Goal: Transaction & Acquisition: Subscribe to service/newsletter

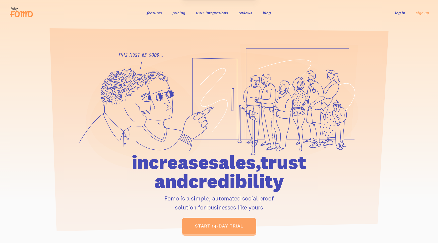
click at [177, 14] on link "pricing" at bounding box center [178, 12] width 13 height 5
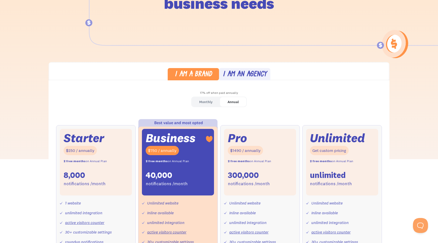
click at [260, 71] on div "I am an agency" at bounding box center [245, 74] width 44 height 7
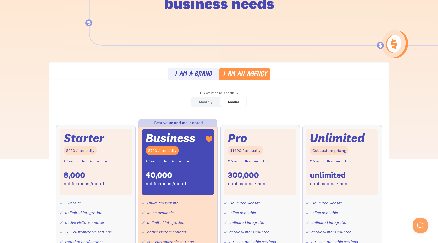
click at [204, 73] on div "I am a brand" at bounding box center [193, 74] width 37 height 7
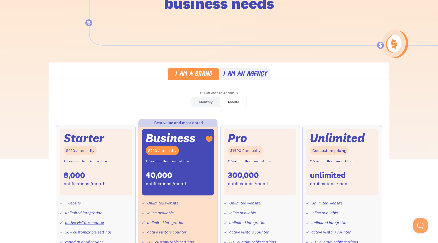
click at [245, 76] on div "I am an agency" at bounding box center [245, 74] width 44 height 7
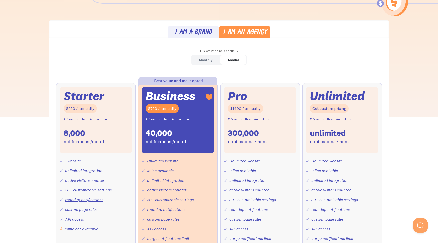
scroll to position [123, 0]
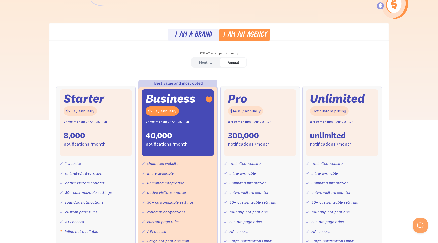
click at [206, 61] on div "Monthly" at bounding box center [205, 62] width 13 height 7
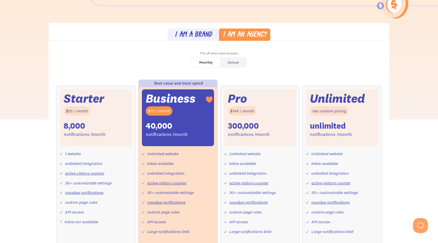
click at [233, 63] on div "Annual" at bounding box center [232, 62] width 11 height 7
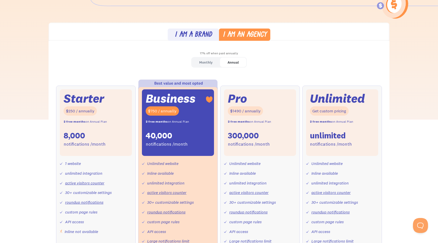
click at [194, 37] on div "I am a brand" at bounding box center [193, 35] width 37 height 7
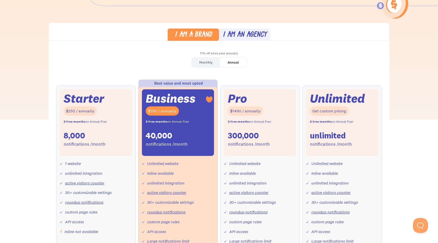
click at [203, 63] on div "Monthly" at bounding box center [205, 62] width 13 height 7
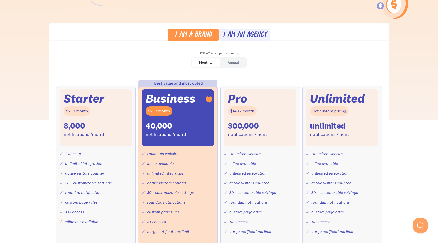
click at [236, 62] on div "Annual" at bounding box center [232, 62] width 11 height 7
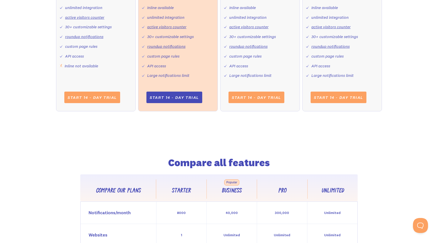
scroll to position [0, 0]
